Goal: Task Accomplishment & Management: Use online tool/utility

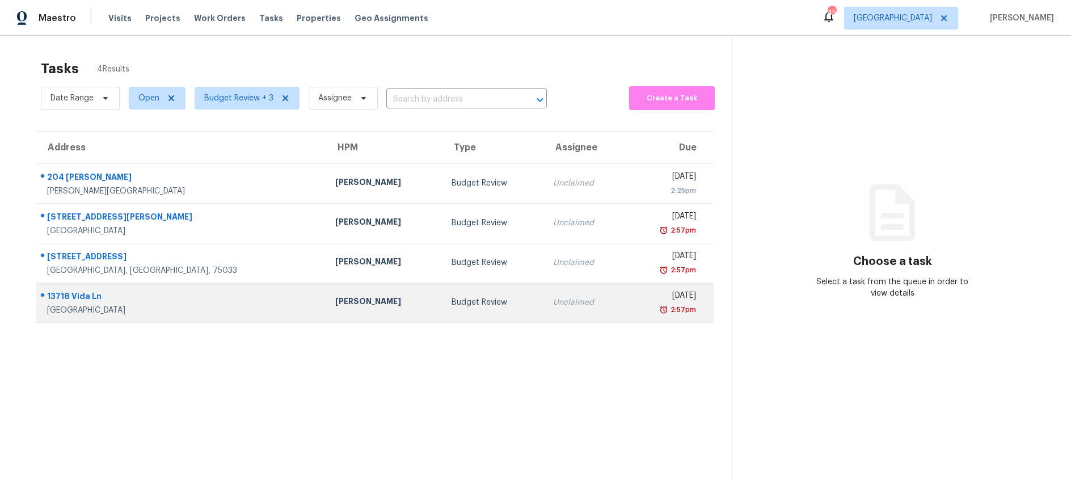
click at [374, 307] on td "Francisco Balcazar Serrato" at bounding box center [384, 302] width 116 height 40
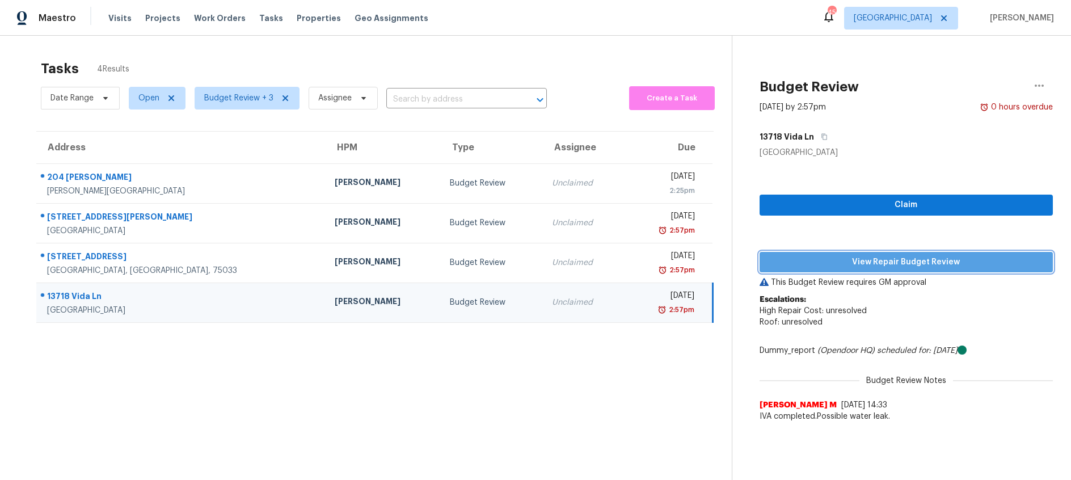
click at [873, 263] on span "View Repair Budget Review" at bounding box center [905, 262] width 275 height 14
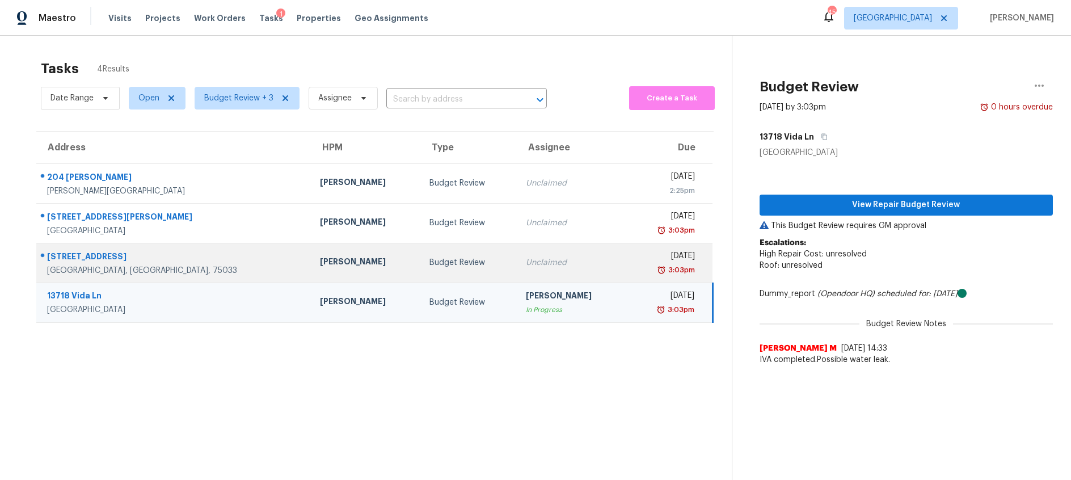
click at [429, 268] on div "Budget Review" at bounding box center [468, 262] width 78 height 11
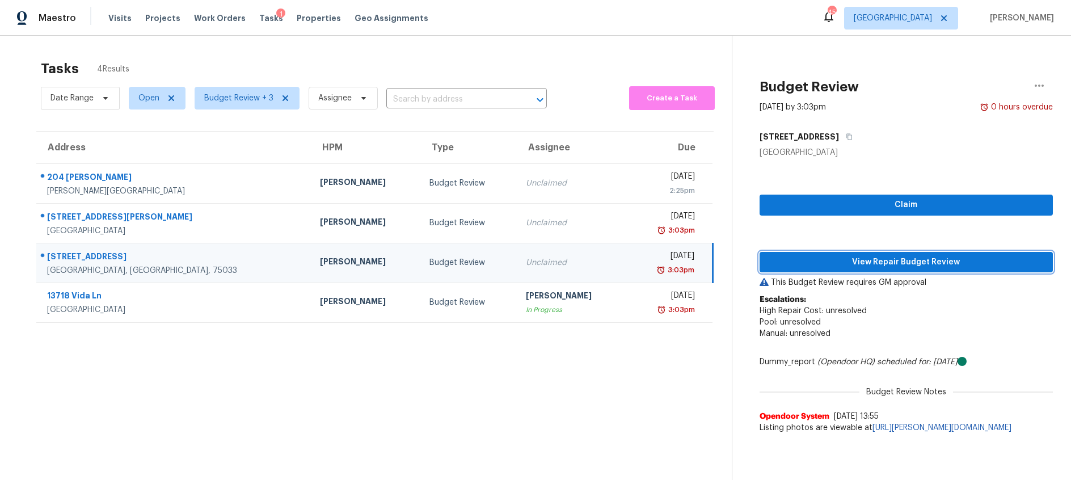
click at [822, 259] on span "View Repair Budget Review" at bounding box center [905, 262] width 275 height 14
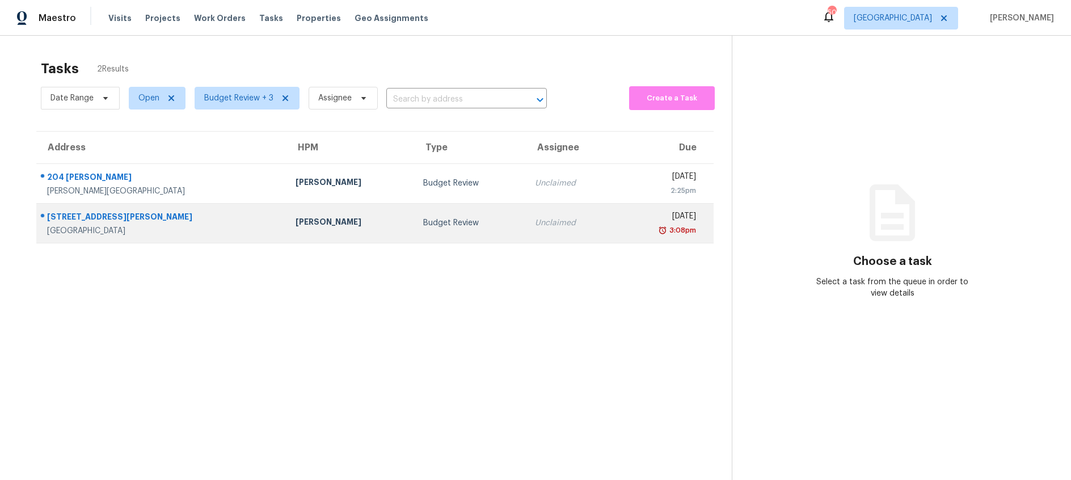
click at [427, 219] on div "Budget Review" at bounding box center [470, 222] width 94 height 11
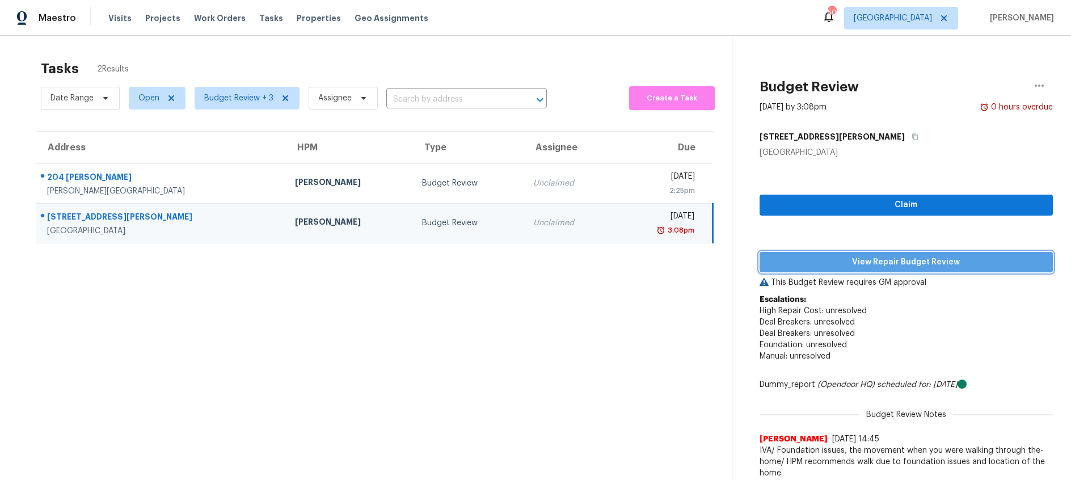
click at [840, 259] on span "View Repair Budget Review" at bounding box center [905, 262] width 275 height 14
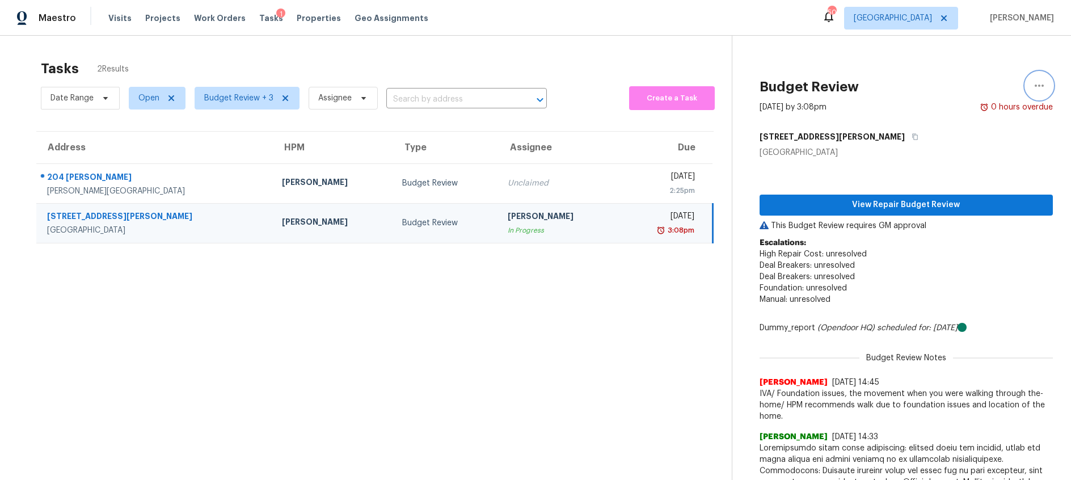
click at [1041, 82] on icon "button" at bounding box center [1039, 86] width 14 height 14
click at [964, 86] on div "Unclaim this task" at bounding box center [974, 87] width 88 height 11
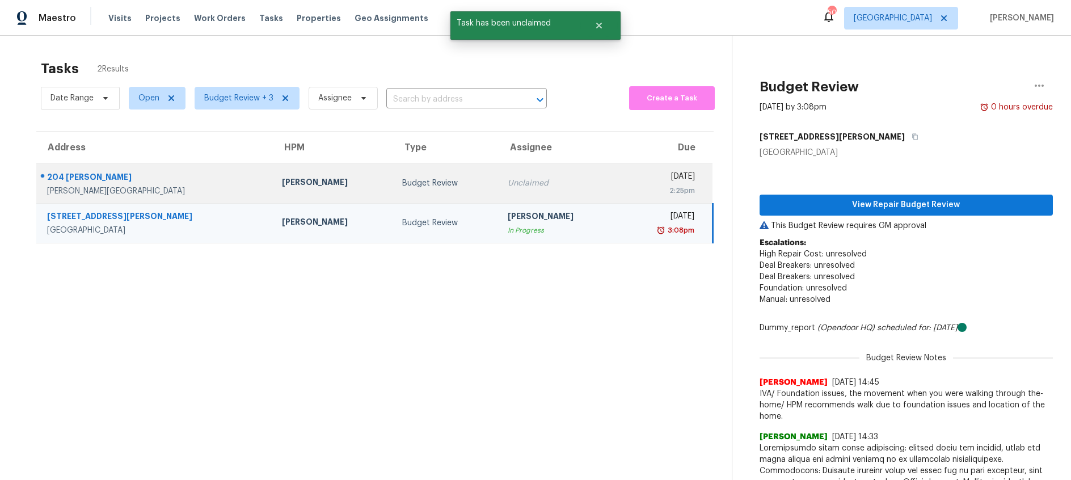
click at [442, 181] on div "Budget Review" at bounding box center [445, 183] width 87 height 11
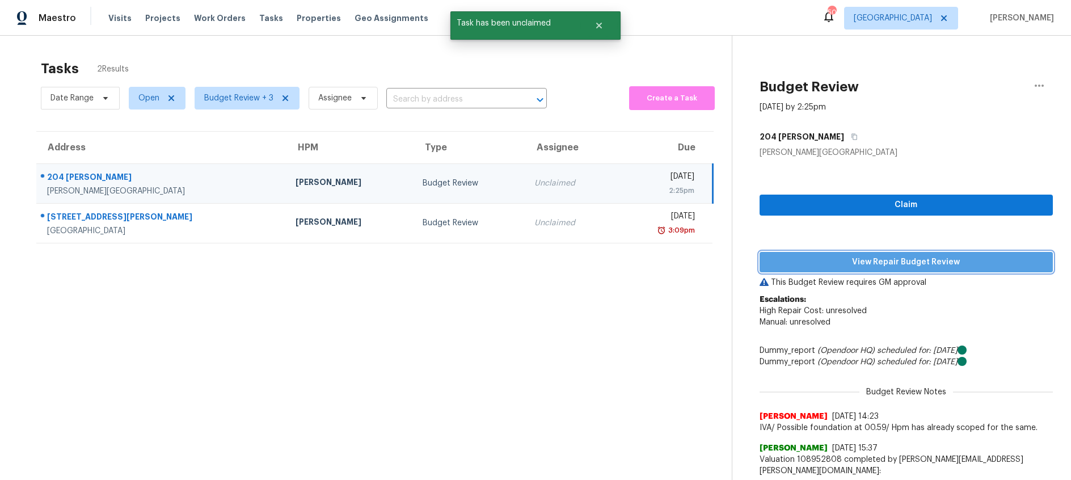
click at [834, 257] on span "View Repair Budget Review" at bounding box center [905, 262] width 275 height 14
